Goal: Transaction & Acquisition: Purchase product/service

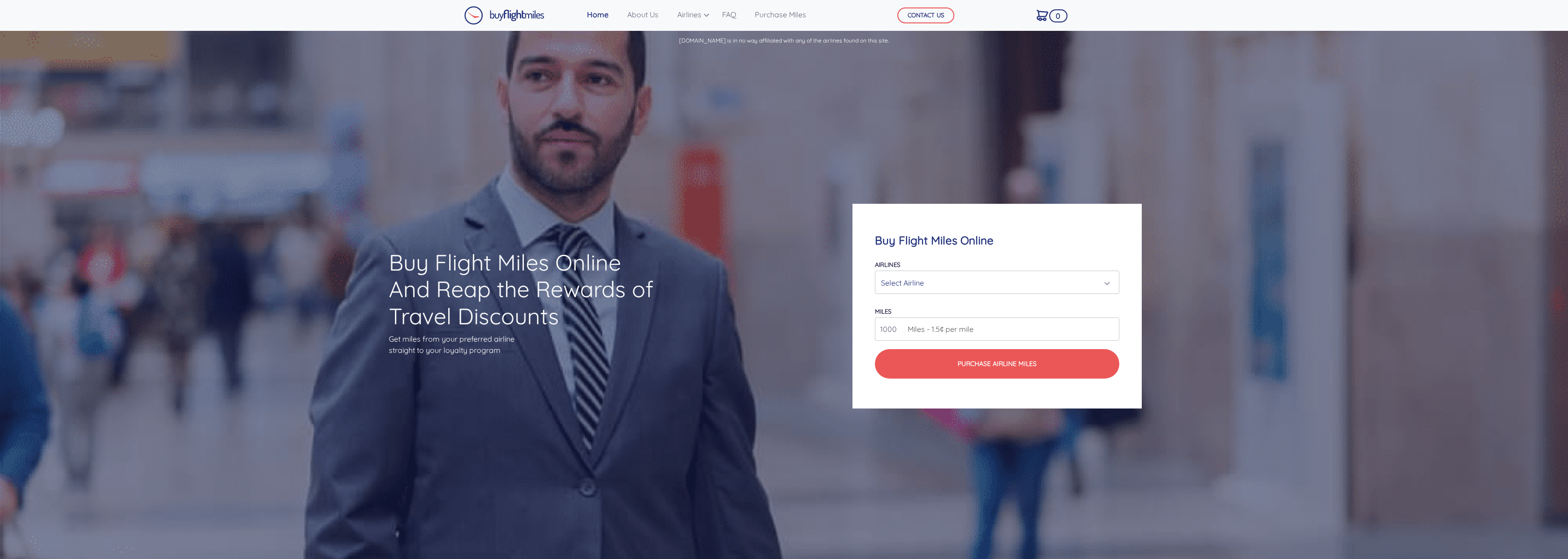
click at [1112, 281] on div "Select Airline" at bounding box center [996, 283] width 232 height 18
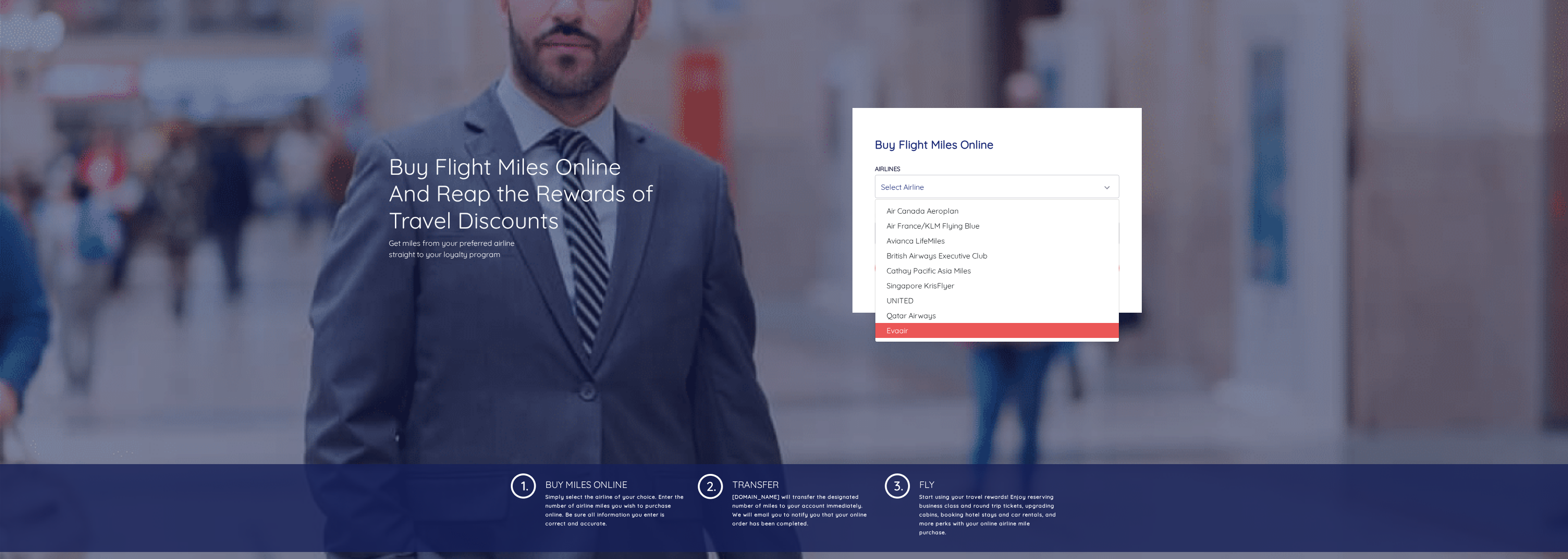
scroll to position [105, 0]
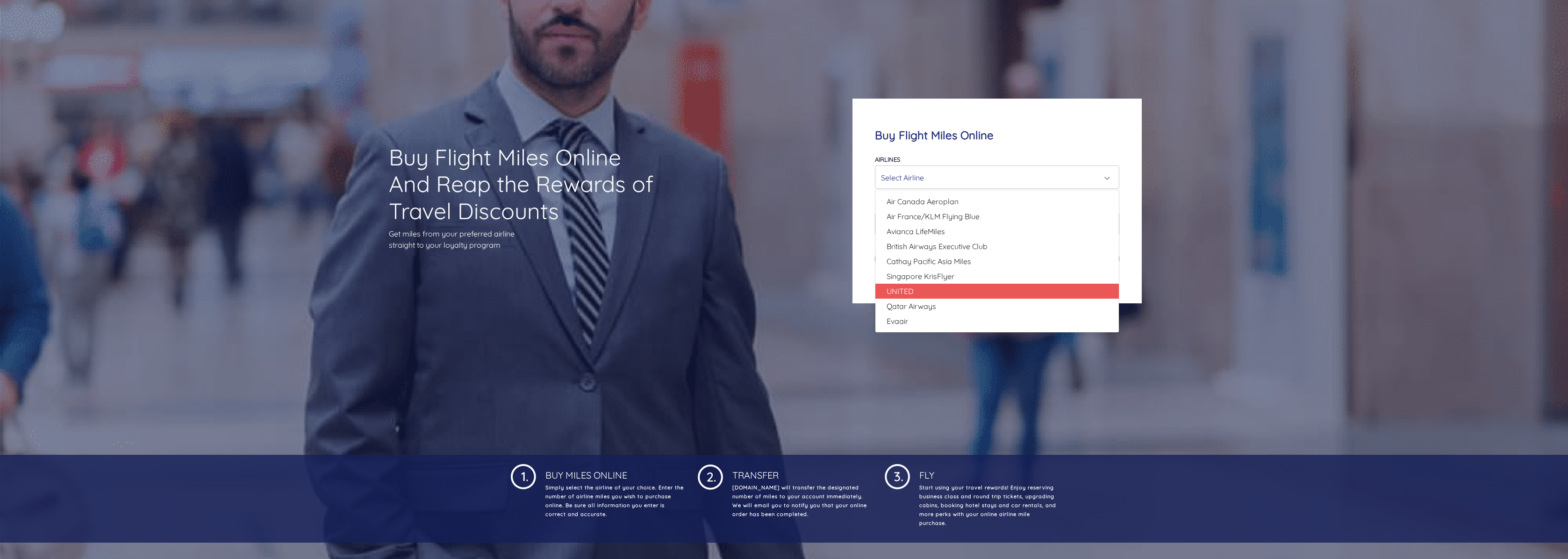
click at [912, 289] on span "UNITED" at bounding box center [901, 291] width 27 height 11
select select "UNITED"
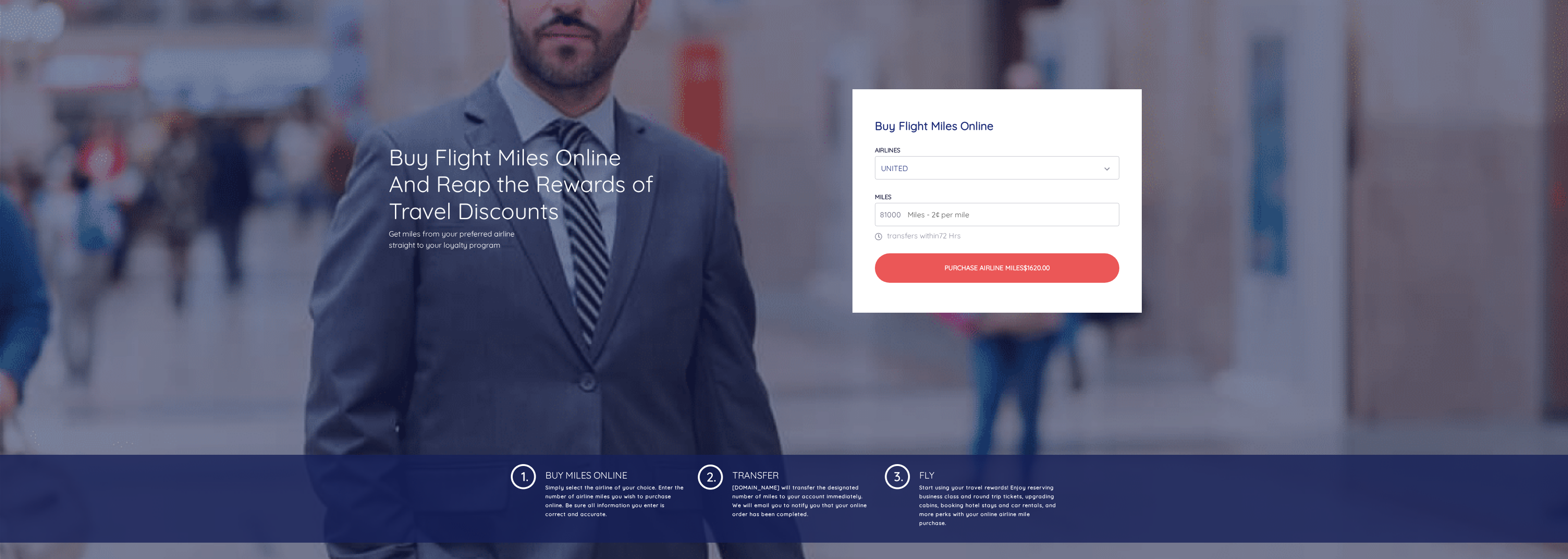
click at [1112, 214] on input "81000" at bounding box center [997, 215] width 244 height 24
click at [1112, 214] on input "82000" at bounding box center [997, 215] width 244 height 24
click at [1112, 214] on input "83000" at bounding box center [997, 215] width 244 height 24
type input "345000"
click at [1112, 213] on input "345000" at bounding box center [997, 215] width 244 height 24
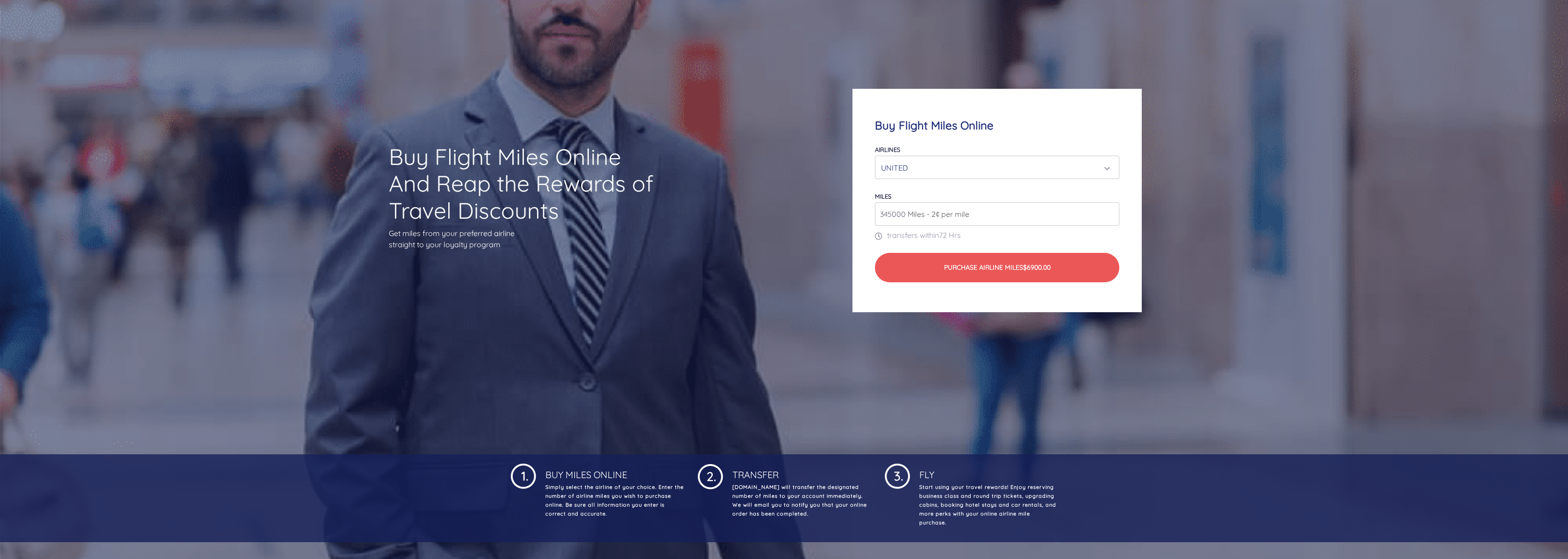
scroll to position [107, 0]
click at [1113, 163] on div "UNITED" at bounding box center [996, 167] width 232 height 18
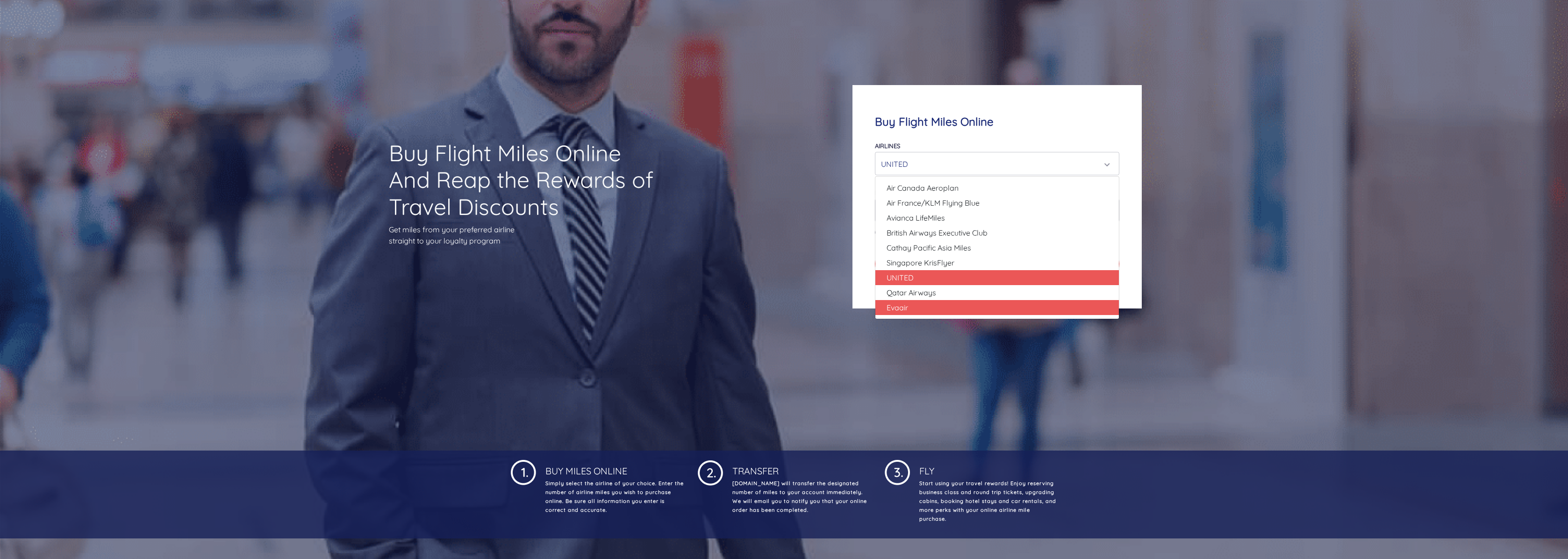
click at [901, 304] on span "Evaair" at bounding box center [898, 308] width 22 height 11
select select "Evaair"
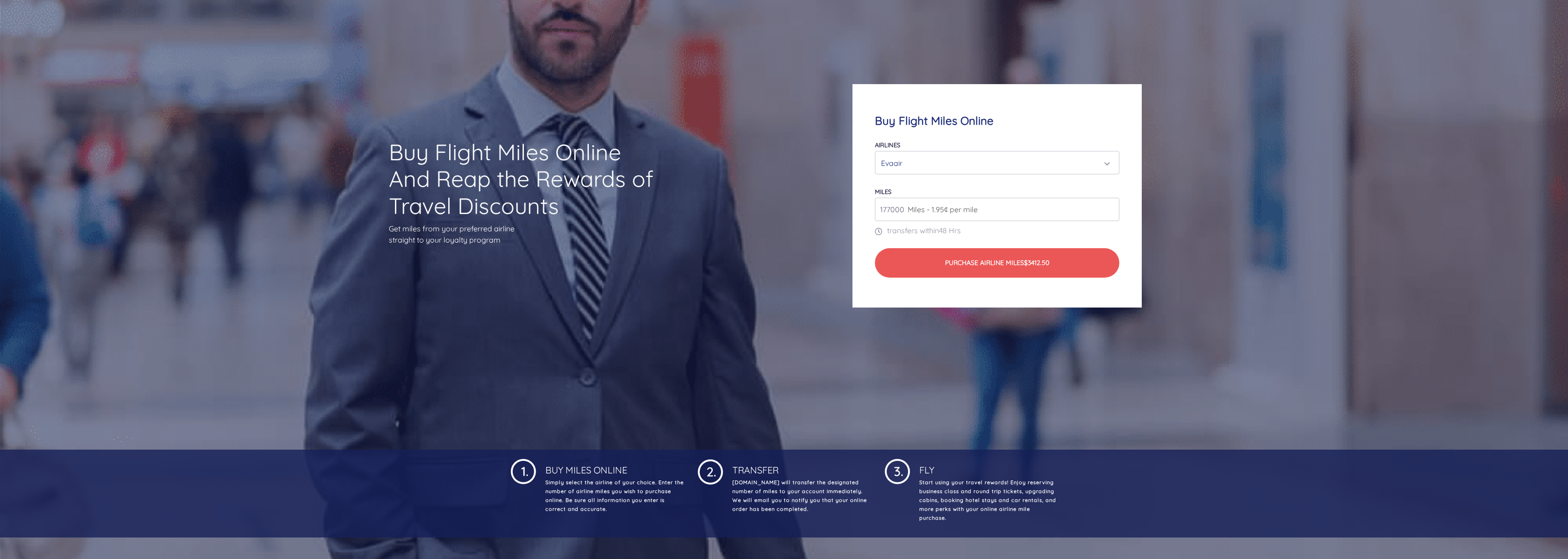
type input "178000"
click at [1113, 207] on input "178000" at bounding box center [997, 209] width 244 height 24
